Goal: Transaction & Acquisition: Purchase product/service

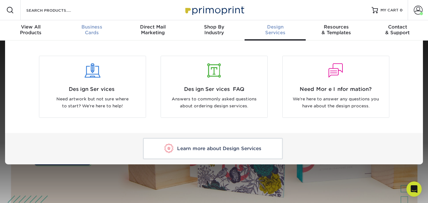
click at [96, 30] on div "Business Cards" at bounding box center [91, 29] width 61 height 11
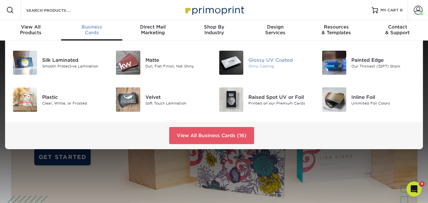
click at [262, 65] on div "Shiny Coating" at bounding box center [281, 66] width 64 height 5
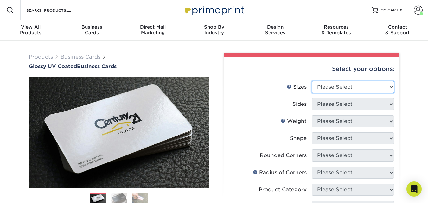
click at [346, 88] on select "Please Select 1.5" x 3.5" - Mini 1.75" x 3.5" - Mini 2" x 2" - Square 2" x 3" -…" at bounding box center [353, 87] width 82 height 12
select select "2.00x3.50"
click at [312, 81] on select "Please Select 1.5" x 3.5" - Mini 1.75" x 3.5" - Mini 2" x 2" - Square 2" x 3" -…" at bounding box center [353, 87] width 82 height 12
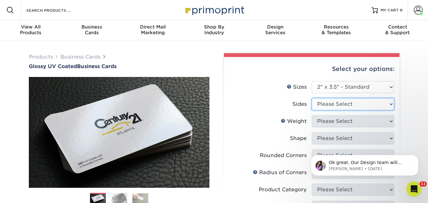
click at [359, 107] on select "Please Select Print Both Sides Print Front Only" at bounding box center [353, 104] width 82 height 12
select select "13abbda7-1d64-4f25-8bb2-c179b224825d"
click at [312, 98] on select "Please Select Print Both Sides Print Front Only" at bounding box center [353, 104] width 82 height 12
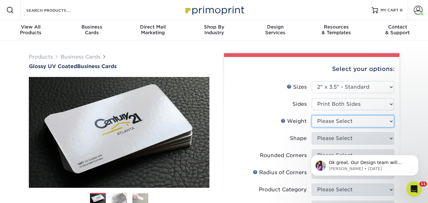
click at [357, 122] on select "Please Select 16PT 14PT" at bounding box center [353, 121] width 82 height 12
select select "16PT"
click at [312, 115] on select "Please Select 16PT 14PT" at bounding box center [353, 121] width 82 height 12
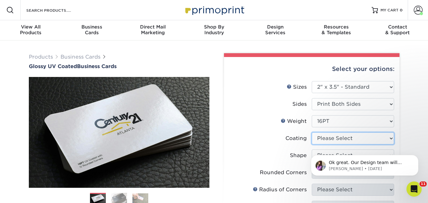
drag, startPoint x: 50, startPoint y: 0, endPoint x: 355, endPoint y: 140, distance: 335.5
click at [355, 140] on select at bounding box center [353, 139] width 82 height 12
select select "1e8116af-acfc-44b1-83dc-8181aa338834"
click at [312, 133] on select at bounding box center [353, 139] width 82 height 12
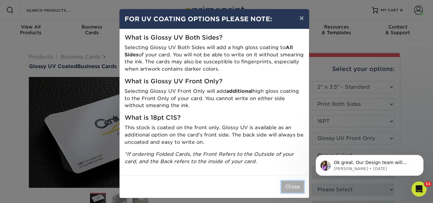
click at [290, 189] on button "Close" at bounding box center [292, 187] width 23 height 12
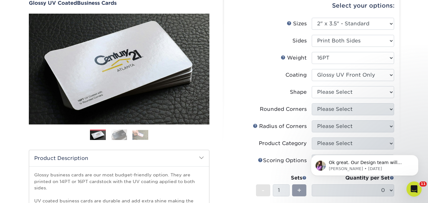
scroll to position [95, 0]
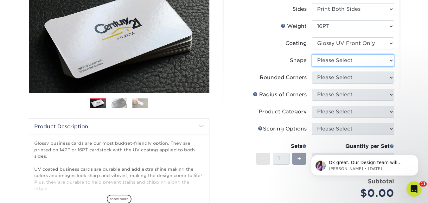
click at [370, 60] on select "Please Select Standard" at bounding box center [353, 61] width 82 height 12
select select "standard"
click at [312, 55] on select "Please Select Standard" at bounding box center [353, 61] width 82 height 12
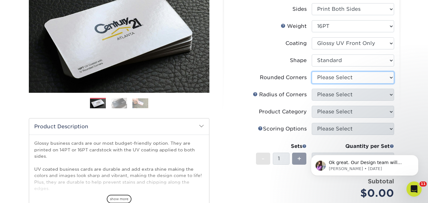
click at [361, 79] on select "Please Select Yes - Round 2 Corners Yes - Round 4 Corners No" at bounding box center [353, 78] width 82 height 12
select select "0"
click at [312, 72] on select "Please Select Yes - Round 2 Corners Yes - Round 4 Corners No" at bounding box center [353, 78] width 82 height 12
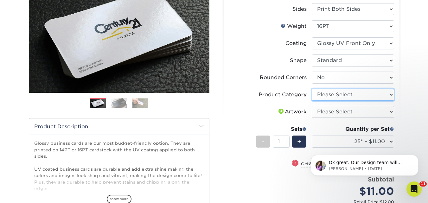
click at [359, 97] on select "Please Select Business Cards" at bounding box center [353, 95] width 82 height 12
select select "3b5148f1-0588-4f88-a218-97bcfdce65c1"
click at [312, 89] on select "Please Select Business Cards" at bounding box center [353, 95] width 82 height 12
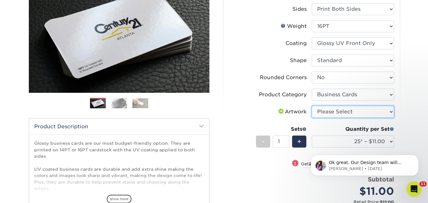
click at [358, 114] on select "Please Select I will upload files I need a design - $100" at bounding box center [353, 112] width 82 height 12
select select "upload"
click at [312, 106] on select "Please Select I will upload files I need a design - $100" at bounding box center [353, 112] width 82 height 12
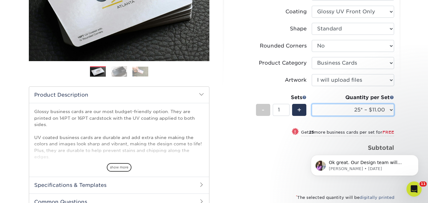
click at [365, 110] on select "25* – $11.00 50* – $11.00 100* – $11.00 250* – $20.00 500 – $39.00 1000 – $49.0…" at bounding box center [353, 110] width 82 height 12
select select "500 – $39.00"
click at [312, 104] on select "25* – $11.00 50* – $11.00 100* – $11.00 250* – $20.00 500 – $39.00 1000 – $49.0…" at bounding box center [353, 110] width 82 height 12
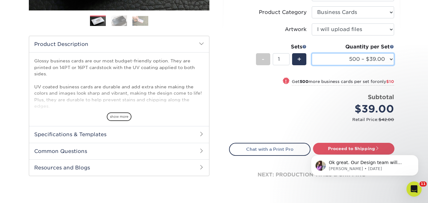
scroll to position [190, 0]
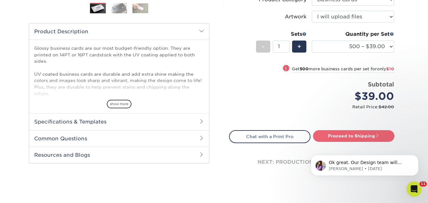
click at [348, 138] on link "Proceed to Shipping" at bounding box center [353, 135] width 81 height 11
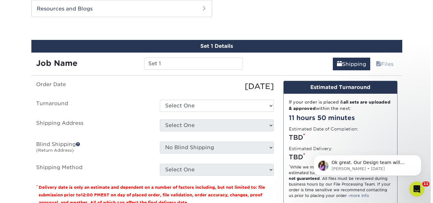
scroll to position [338, 0]
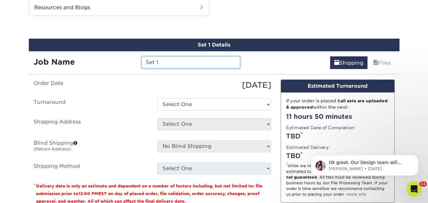
click at [160, 64] on input "Set 1" at bounding box center [191, 62] width 99 height 12
paste input "[PERSON_NAME]"
type input "AG_Shipping_Sean [PERSON_NAME]"
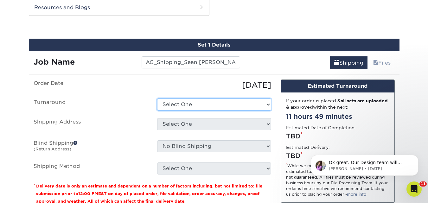
click at [203, 105] on select "Select One 2-4 Business Days 2 Day Next Business Day" at bounding box center [214, 105] width 114 height 12
select select "f46196aa-5fb0-47d8-8df5-cbf0064acc97"
click at [157, 99] on select "Select One 2-4 Business Days 2 Day Next Business Day" at bounding box center [214, 105] width 114 height 12
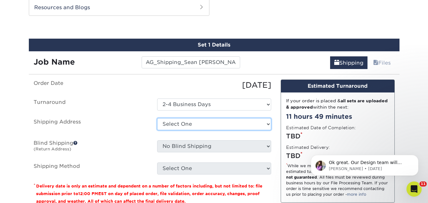
click at [202, 124] on select "Select One 771 S HackBerry Ave. Nixa, MO 65714 AG - MIKE WELLS AG Christine Hom…" at bounding box center [214, 124] width 114 height 12
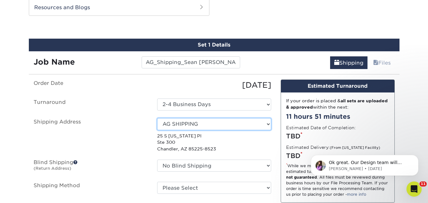
click at [268, 126] on select "Select One 771 S HackBerry Ave. Nixa, MO 65714 AG - MIKE WELLS AG Christine Hom…" at bounding box center [214, 124] width 114 height 12
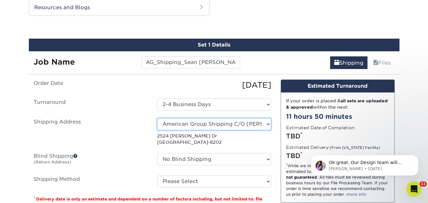
click at [242, 124] on select "Select One 771 S HackBerry Ave. Nixa, MO 65714 AG - MIKE WELLS AG Christine Hom…" at bounding box center [214, 124] width 114 height 12
select select "newaddress"
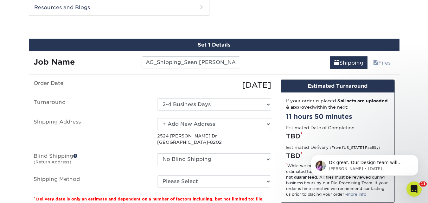
click at [157, 118] on select "Select One 771 S HackBerry Ave. Nixa, MO 65714 AG - MIKE WELLS AG Christine Hom…" at bounding box center [214, 124] width 114 height 12
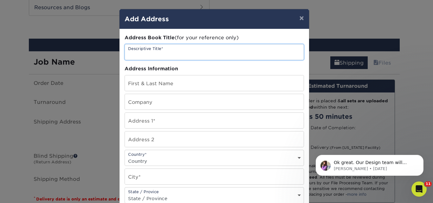
click at [154, 55] on input "text" at bounding box center [214, 52] width 179 height 16
type input "A"
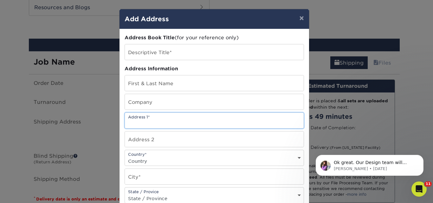
click at [144, 120] on input "text" at bounding box center [214, 121] width 179 height 16
paste input "16127 Cache St Fountain Valley, CA 92708"
type input "16127 Cache St Fountain Valley, CA 92708"
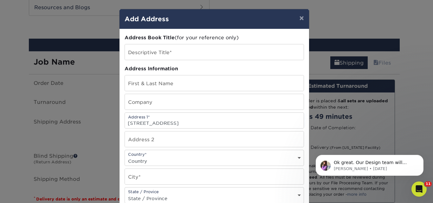
click at [155, 164] on select "Country United States Canada ----------------------------- Afghanistan Albania …" at bounding box center [214, 161] width 179 height 9
select select "US"
click at [125, 157] on select "Country United States Canada ----------------------------- Afghanistan Albania …" at bounding box center [214, 161] width 179 height 9
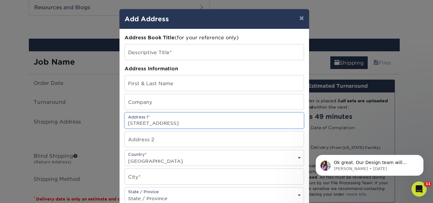
drag, startPoint x: 162, startPoint y: 122, endPoint x: 198, endPoint y: 124, distance: 36.5
click at [198, 124] on input "16127 Cache St Fountain Valley, CA 92708" at bounding box center [214, 121] width 179 height 16
type input "16127 Cache St , CA 92708"
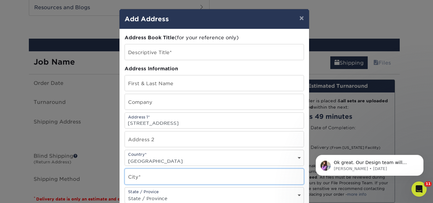
click at [144, 179] on input "text" at bounding box center [214, 177] width 179 height 16
paste input "Fountain Valley"
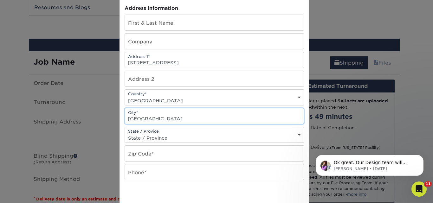
scroll to position [63, 0]
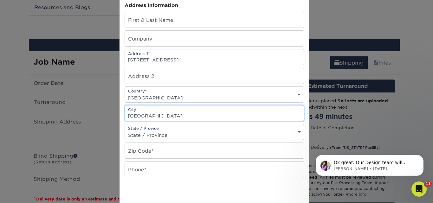
type input "Fountain Valley"
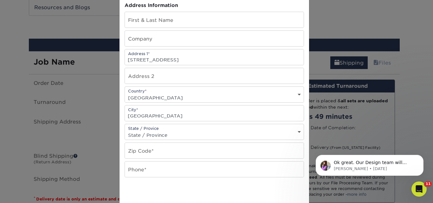
click at [169, 132] on select "State / Province Alabama Alaska Arizona Arkansas California Colorado Connecticu…" at bounding box center [214, 135] width 179 height 9
select select "CA"
click at [125, 131] on select "State / Province Alabama Alaska Arizona Arkansas California Colorado Connecticu…" at bounding box center [214, 135] width 179 height 9
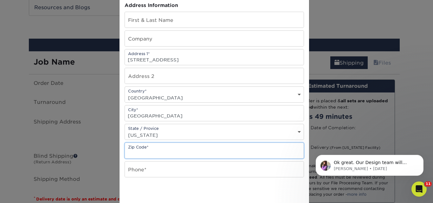
click at [156, 153] on input "text" at bounding box center [214, 151] width 179 height 16
type input "92708"
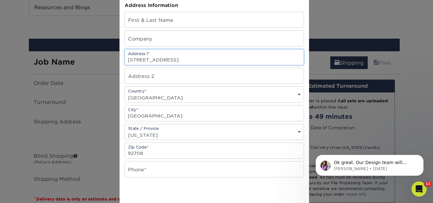
click at [198, 61] on input "16127 Cache St , CA 92708" at bounding box center [214, 57] width 179 height 16
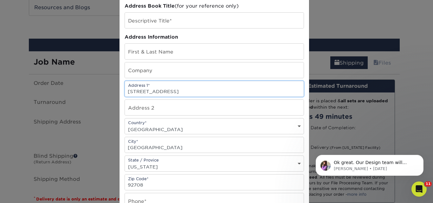
scroll to position [0, 0]
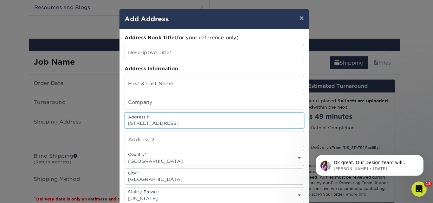
type input "[STREET_ADDRESS]"
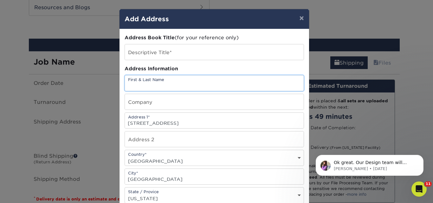
click at [140, 85] on input "text" at bounding box center [214, 83] width 179 height 16
paste input "[PERSON_NAME]"
type input "[PERSON_NAME]"
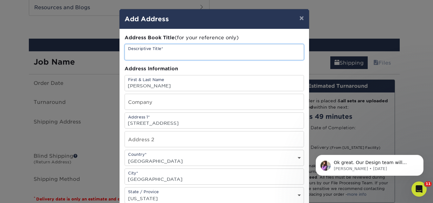
click at [149, 53] on input "text" at bounding box center [214, 52] width 179 height 16
paste input "[PERSON_NAME]"
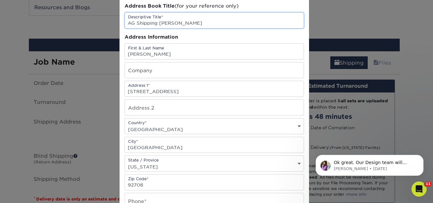
scroll to position [63, 0]
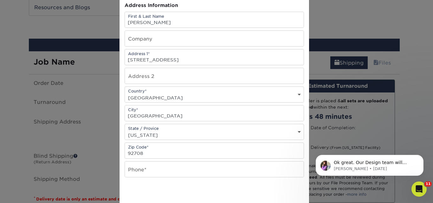
type input "AG Shipping Sean Muth"
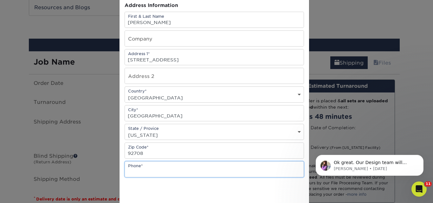
click at [144, 168] on input "text" at bounding box center [214, 170] width 179 height 16
paste input "714 801 5458"
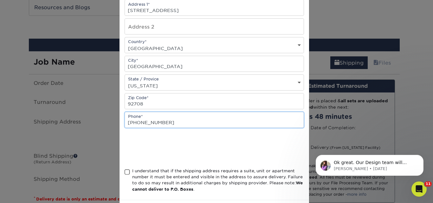
scroll to position [127, 0]
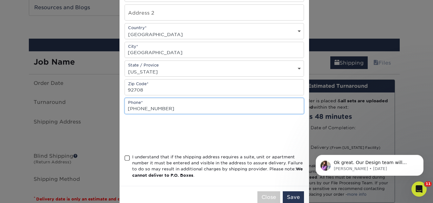
type input "714-801-5458"
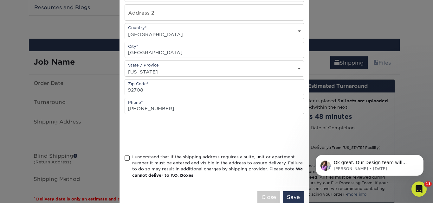
click at [125, 157] on span at bounding box center [127, 158] width 5 height 6
click at [0, 0] on input "I understand that if the shipping address requires a suite, unit or apartment n…" at bounding box center [0, 0] width 0 height 0
click at [289, 197] on button "Save" at bounding box center [293, 198] width 21 height 12
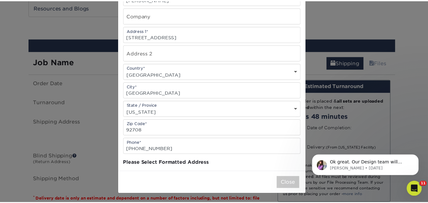
scroll to position [0, 0]
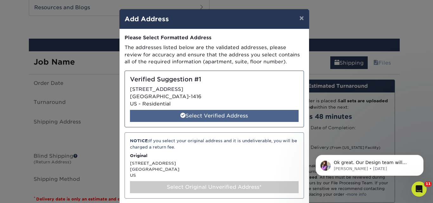
click at [220, 115] on div "Select Verified Address" at bounding box center [214, 116] width 169 height 12
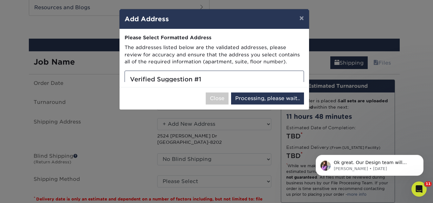
select select "286138"
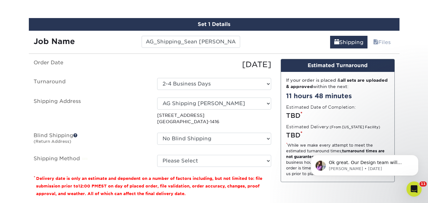
scroll to position [370, 0]
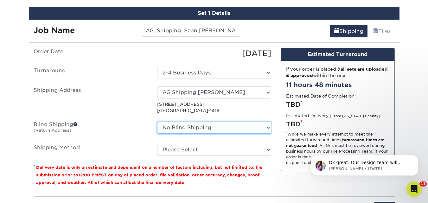
click at [264, 130] on select "No Blind Shipping 771 S HackBerry Ave. Nixa, MO 65714 AG - MIKE WELLS AG Christ…" at bounding box center [214, 128] width 114 height 12
select select "147"
click at [157, 122] on select "No Blind Shipping 771 S HackBerry Ave. Nixa, MO 65714 AG - MIKE WELLS AG Christ…" at bounding box center [214, 128] width 114 height 12
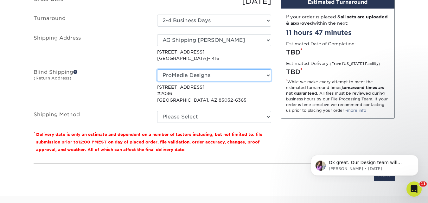
scroll to position [465, 0]
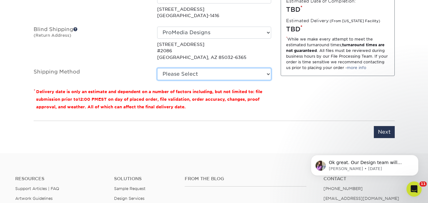
click at [267, 75] on select "Please Select Ground Shipping (+$8.96) 3 Day Shipping Service (+$20.06) 2 Day A…" at bounding box center [214, 74] width 114 height 12
select select "03"
click at [157, 68] on select "Please Select Ground Shipping (+$8.96) 3 Day Shipping Service (+$20.06) 2 Day A…" at bounding box center [214, 74] width 114 height 12
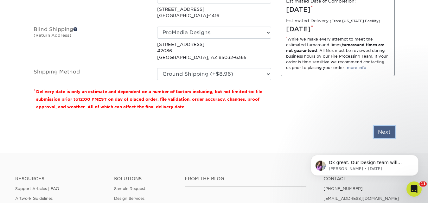
click at [379, 133] on input "Next" at bounding box center [384, 132] width 21 height 12
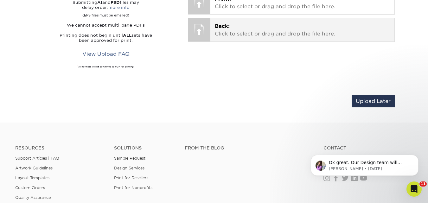
click at [250, 39] on div "Back: Click to select or drag and drop the file here. Choose file" at bounding box center [303, 29] width 184 height 23
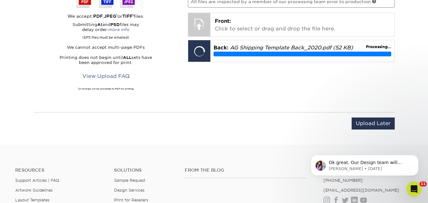
scroll to position [433, 0]
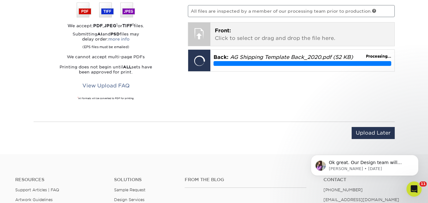
click at [254, 41] on p "Front: Click to select or drag and drop the file here." at bounding box center [302, 34] width 175 height 15
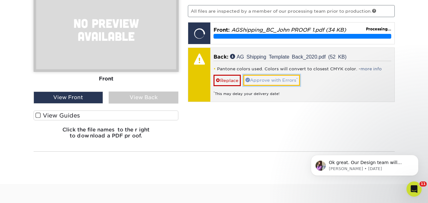
click at [271, 84] on link "Approve with Errors *" at bounding box center [272, 80] width 57 height 11
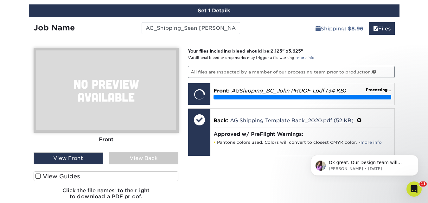
scroll to position [370, 0]
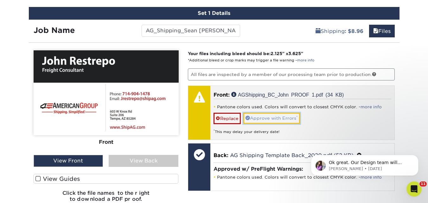
click at [286, 116] on link "Approve with Errors *" at bounding box center [272, 118] width 57 height 11
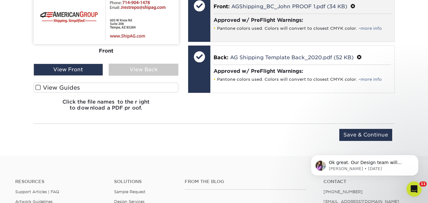
scroll to position [497, 0]
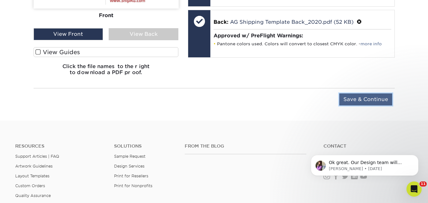
click at [362, 101] on input "Save & Continue" at bounding box center [366, 100] width 53 height 12
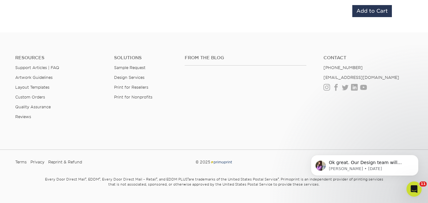
scroll to position [370, 0]
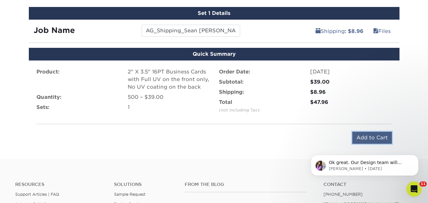
click at [372, 134] on input "Add to Cart" at bounding box center [373, 138] width 40 height 12
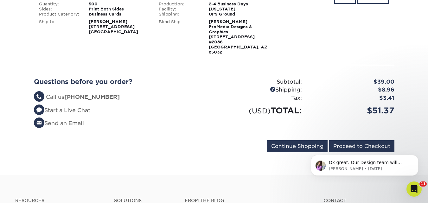
scroll to position [159, 0]
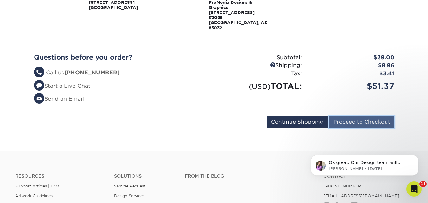
click at [366, 118] on input "Proceed to Checkout" at bounding box center [361, 122] width 65 height 12
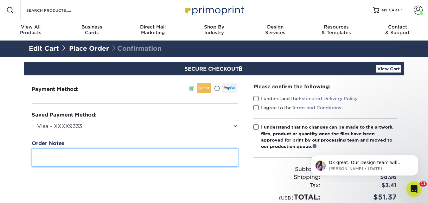
click at [103, 154] on textarea at bounding box center [135, 158] width 207 height 18
paste textarea "[PERSON_NAME] Business Development Agent American Group LLC [STREET_ADDRESS][PE…"
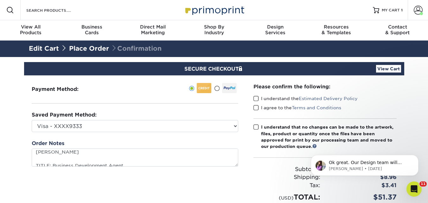
click at [217, 89] on span at bounding box center [216, 89] width 5 height 6
click at [0, 0] on input "radio" at bounding box center [0, 0] width 0 height 0
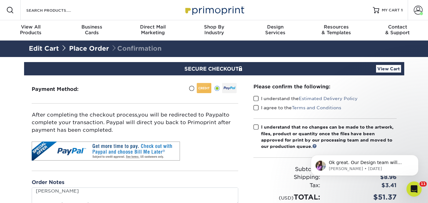
click at [257, 98] on span at bounding box center [256, 99] width 5 height 6
click at [0, 0] on input "I understand the Estimated Delivery Policy" at bounding box center [0, 0] width 0 height 0
click at [256, 111] on span at bounding box center [256, 108] width 5 height 6
click at [0, 0] on input "I agree to the Terms and Conditions" at bounding box center [0, 0] width 0 height 0
click at [255, 128] on span at bounding box center [256, 127] width 5 height 6
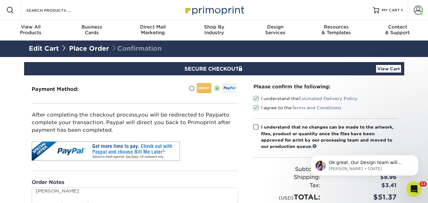
click at [0, 0] on input "I understand that no changes can be made to the artwork, files, product or quan…" at bounding box center [0, 0] width 0 height 0
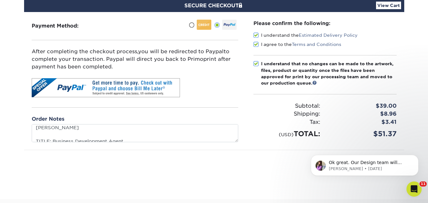
scroll to position [0, 0]
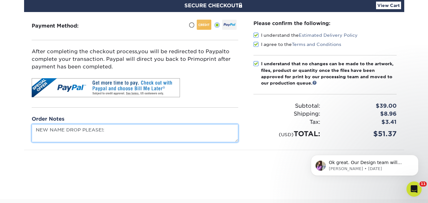
click at [103, 131] on textarea "NEW NAME DROP PLEASE!: Sean Muth TITLE: Business Development Agent American Gro…" at bounding box center [135, 133] width 207 height 18
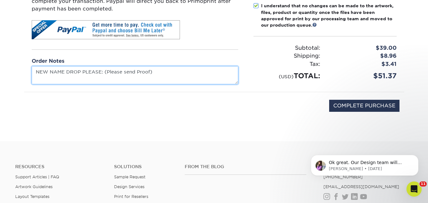
scroll to position [127, 0]
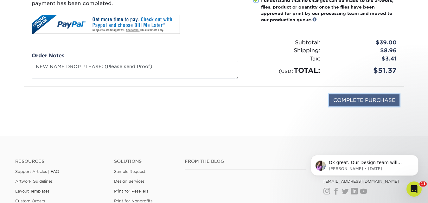
type textarea "NEW NAME DROP PLEASE: Please send Proof Sean Muth TITLE: Business Development A…"
click at [364, 101] on input "COMPLETE PURCHASE" at bounding box center [364, 100] width 70 height 12
type input "PROCESSING, PLEASE WAIT..."
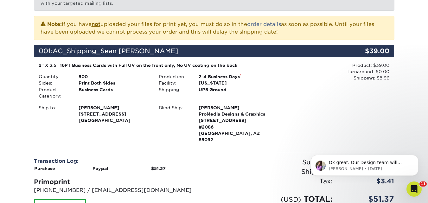
scroll to position [127, 0]
